Goal: Communication & Community: Share content

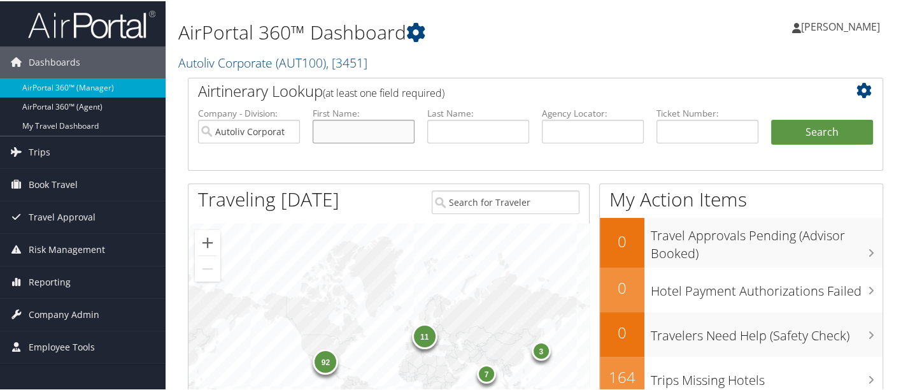
click at [391, 126] on input "text" at bounding box center [364, 130] width 102 height 24
click at [436, 131] on input "text" at bounding box center [478, 130] width 102 height 24
type input "pelayo chavarria"
click at [812, 134] on button "Search" at bounding box center [822, 130] width 102 height 25
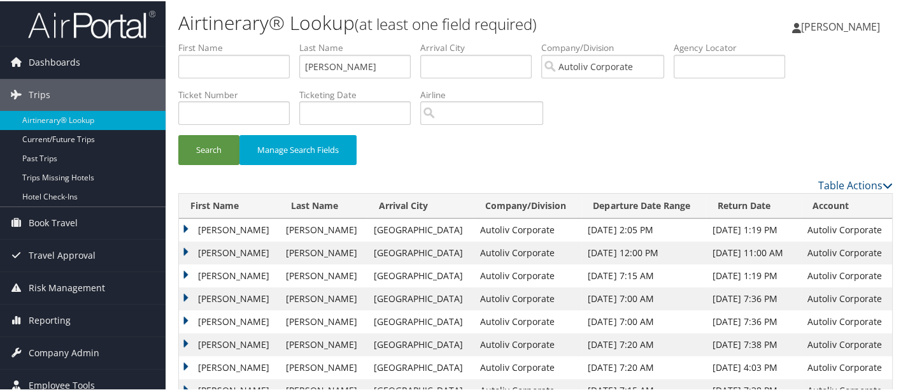
click at [185, 221] on td "ROBERTO" at bounding box center [229, 228] width 101 height 23
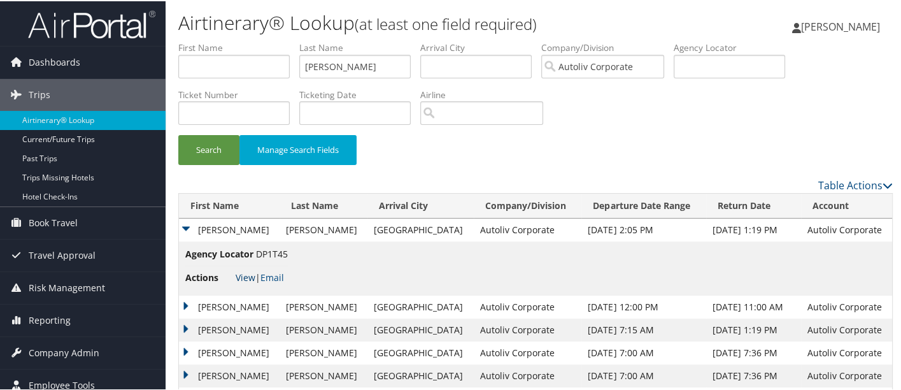
click at [245, 275] on link "View" at bounding box center [246, 276] width 20 height 12
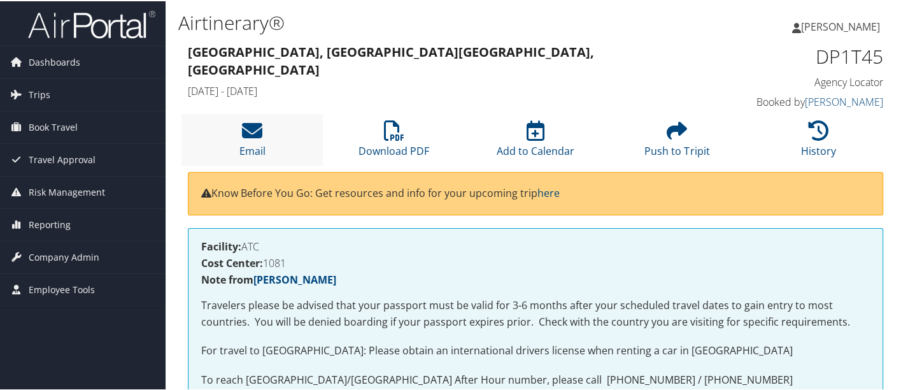
click at [252, 140] on li "Email" at bounding box center [252, 139] width 141 height 52
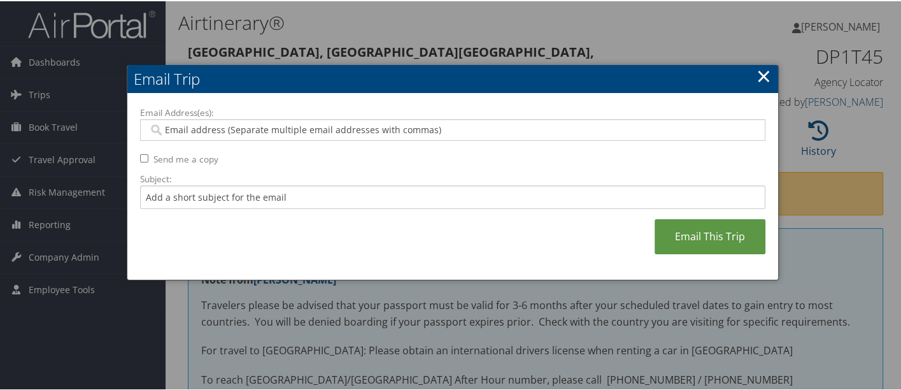
click at [255, 134] on input "Email Address(es):" at bounding box center [453, 128] width 610 height 13
type input "deb"
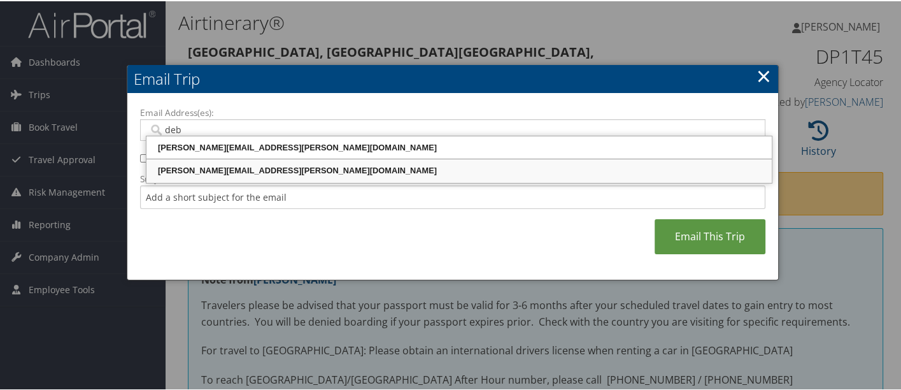
click at [229, 169] on div "[PERSON_NAME][EMAIL_ADDRESS][PERSON_NAME][DOMAIN_NAME]" at bounding box center [459, 169] width 622 height 13
type input "[PERSON_NAME][EMAIL_ADDRESS][PERSON_NAME][DOMAIN_NAME]"
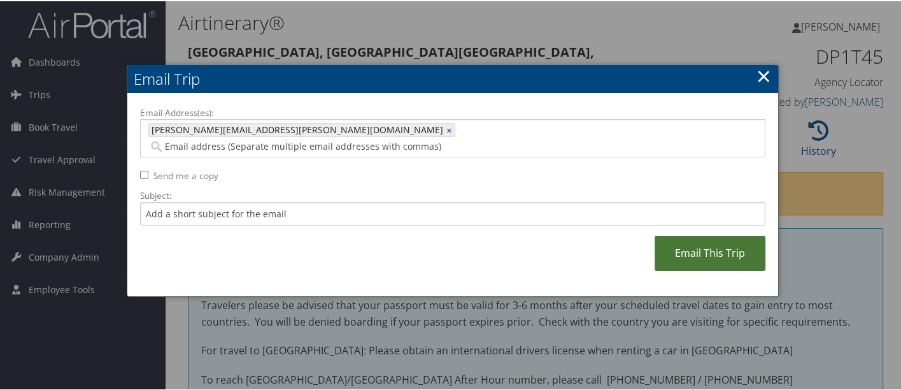
click at [706, 238] on link "Email This Trip" at bounding box center [710, 251] width 111 height 35
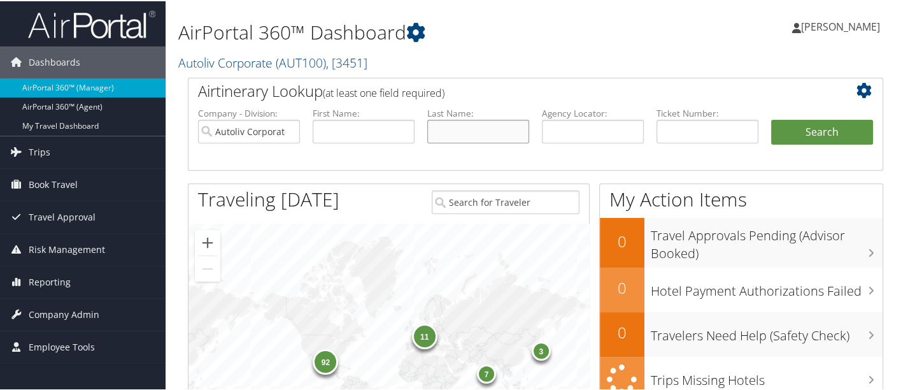
click at [466, 138] on input "text" at bounding box center [478, 130] width 102 height 24
type input "card"
click at [771, 118] on button "Search" at bounding box center [822, 130] width 102 height 25
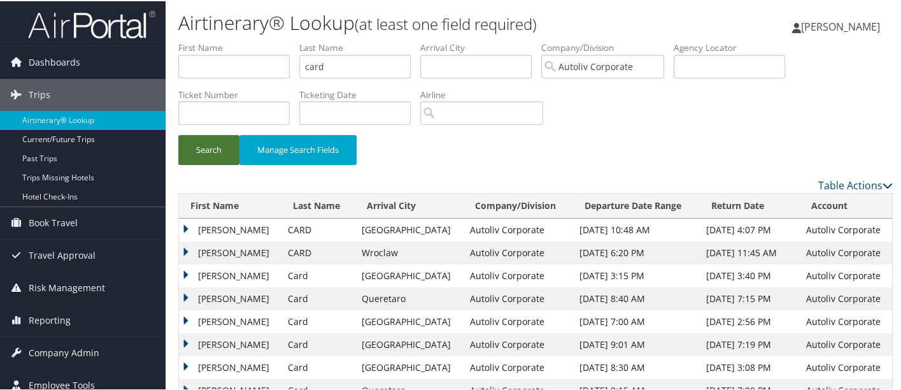
click at [206, 149] on button "Search" at bounding box center [208, 149] width 61 height 30
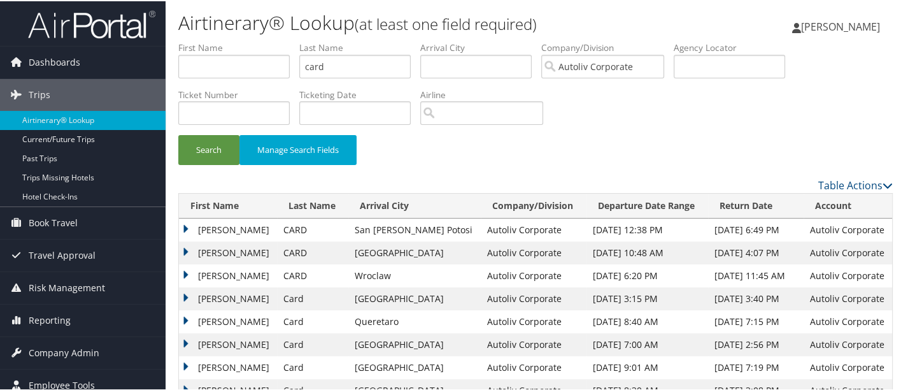
click at [185, 223] on td "[PERSON_NAME]" at bounding box center [228, 228] width 98 height 23
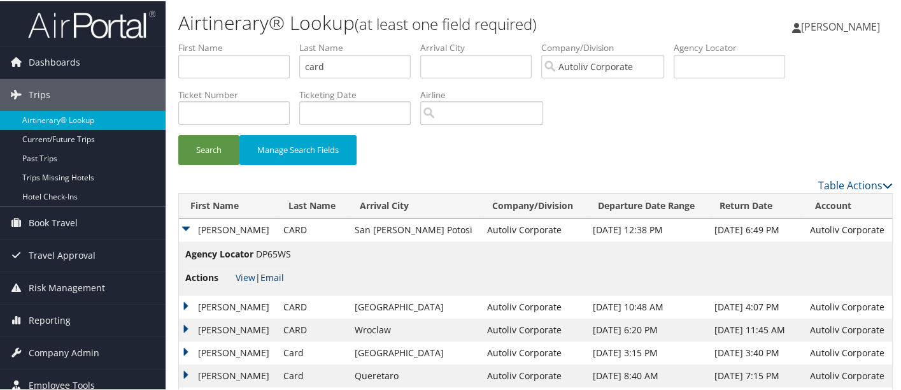
click at [278, 274] on link "Email" at bounding box center [272, 276] width 24 height 12
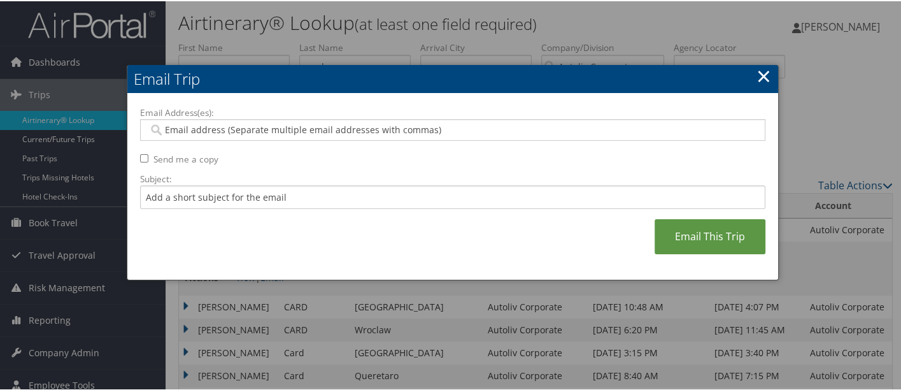
click at [250, 132] on input "Email Address(es):" at bounding box center [453, 128] width 610 height 13
type input "deb"
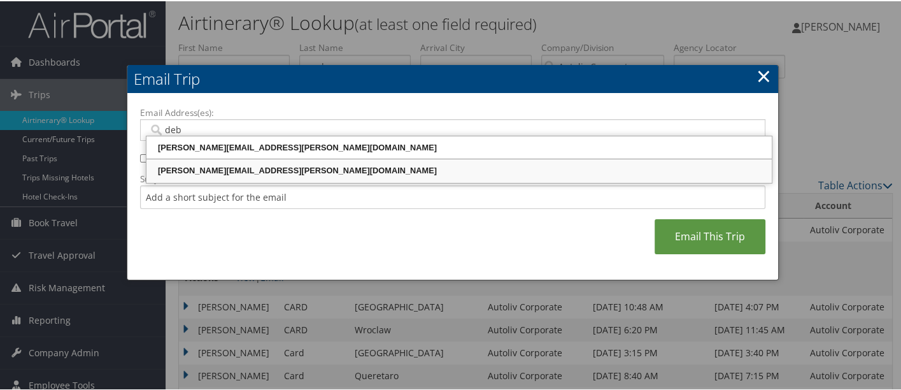
click at [249, 173] on div "[PERSON_NAME][EMAIL_ADDRESS][PERSON_NAME][DOMAIN_NAME]" at bounding box center [459, 169] width 622 height 13
type input "[PERSON_NAME][EMAIL_ADDRESS][PERSON_NAME][DOMAIN_NAME]"
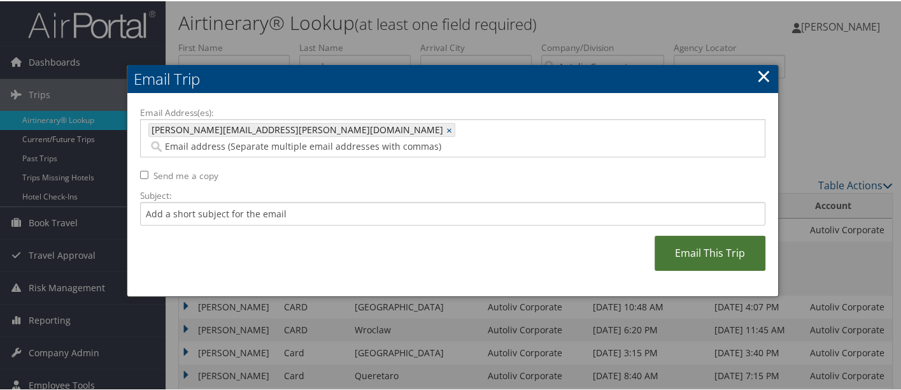
click at [722, 234] on link "Email This Trip" at bounding box center [710, 251] width 111 height 35
